Goal: Navigation & Orientation: Find specific page/section

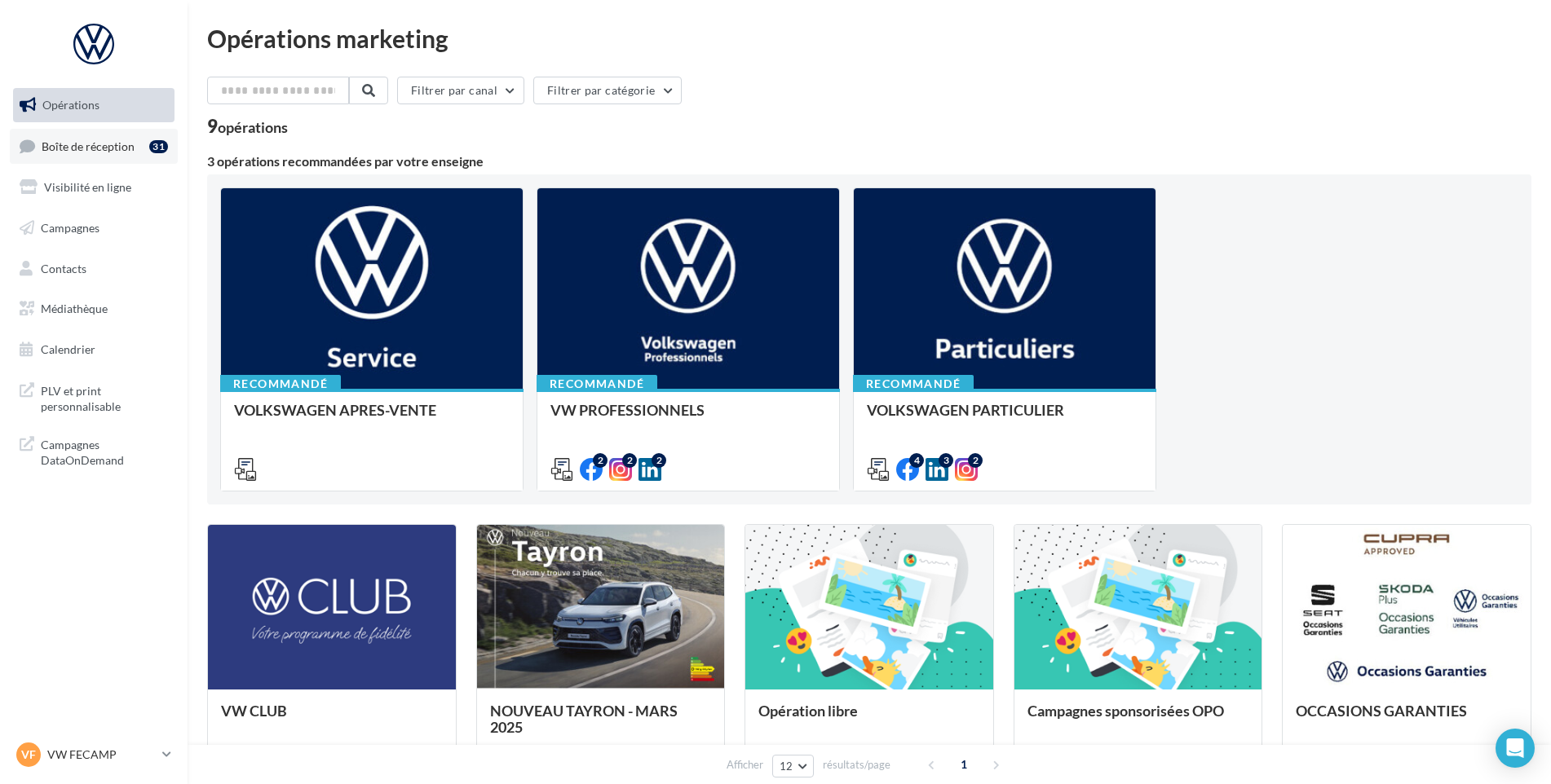
click at [118, 124] on ul "Opérations Boîte de réception 31 Visibilité en ligne Campagnes Contacts Médiath…" at bounding box center [94, 227] width 174 height 292
click at [106, 132] on link "Boîte de réception 31" at bounding box center [94, 146] width 168 height 35
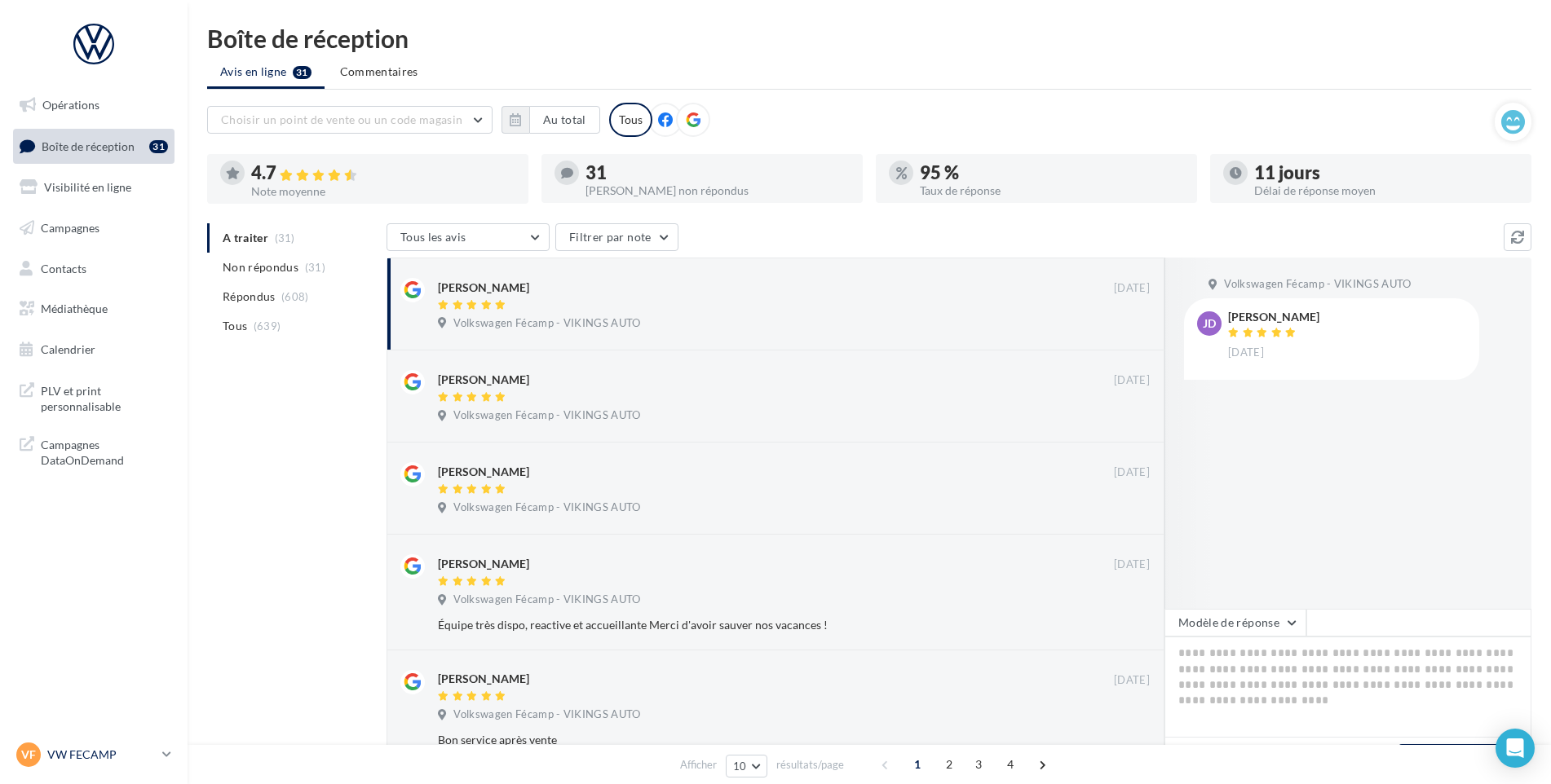
click at [115, 744] on div "VF VW FECAMP vw-stl-vau" at bounding box center [85, 754] width 140 height 24
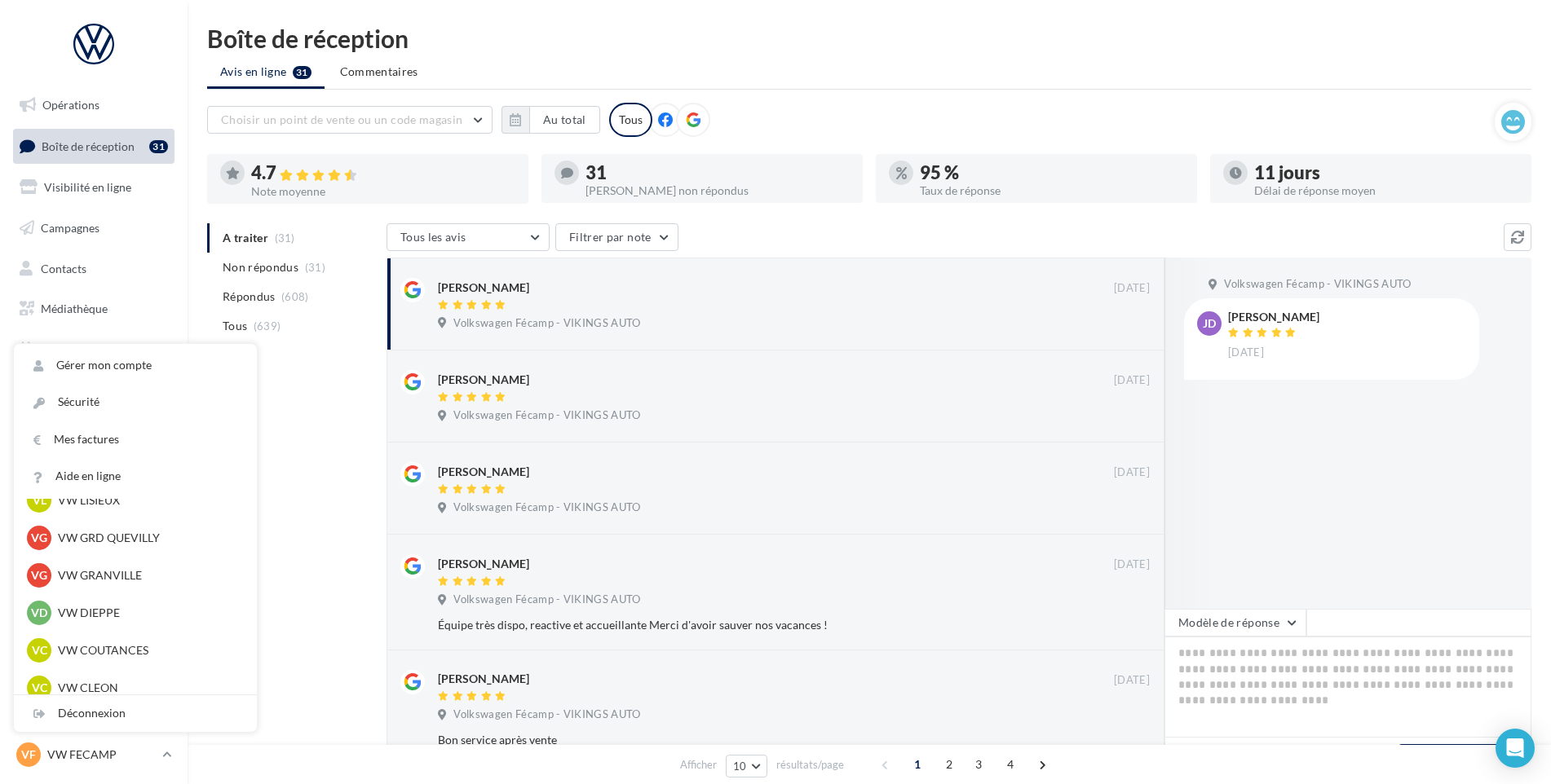
scroll to position [362, 0]
click at [107, 577] on p "VW GRANVILLE" at bounding box center [147, 576] width 179 height 16
